Goal: Task Accomplishment & Management: Manage account settings

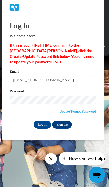
type input "[EMAIL_ADDRESS][DOMAIN_NAME]"
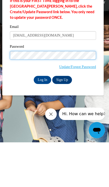
click at [42, 121] on input "Log In" at bounding box center [43, 125] width 18 height 8
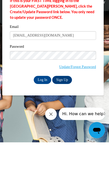
click at [45, 121] on input "Log In" at bounding box center [43, 125] width 18 height 8
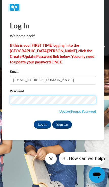
click at [42, 124] on input "Log In" at bounding box center [43, 125] width 18 height 8
